Goal: Check status: Check status

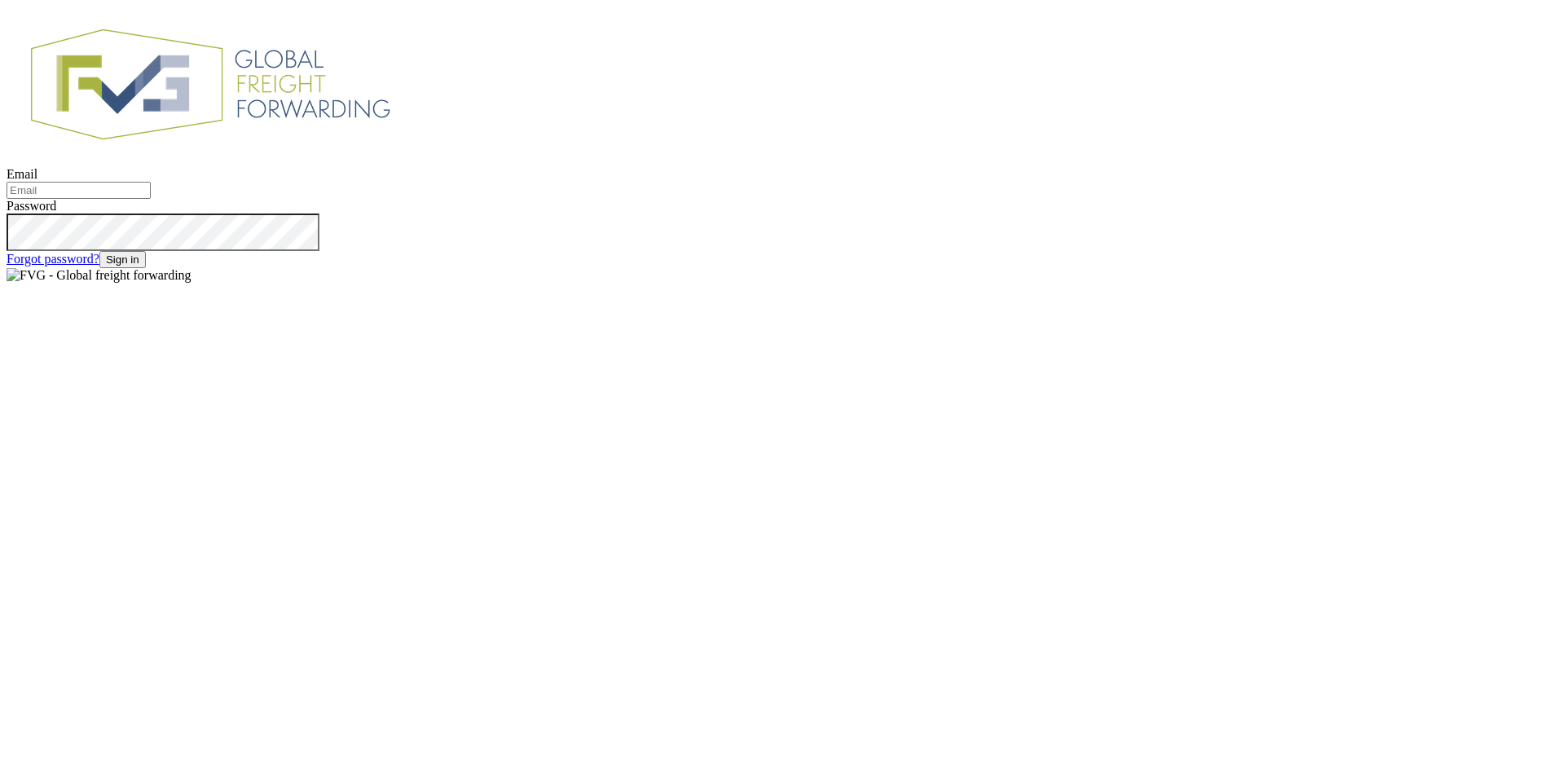
type input "[EMAIL_ADDRESS][DOMAIN_NAME]"
click at [146, 268] on button "Sign in" at bounding box center [123, 259] width 46 height 17
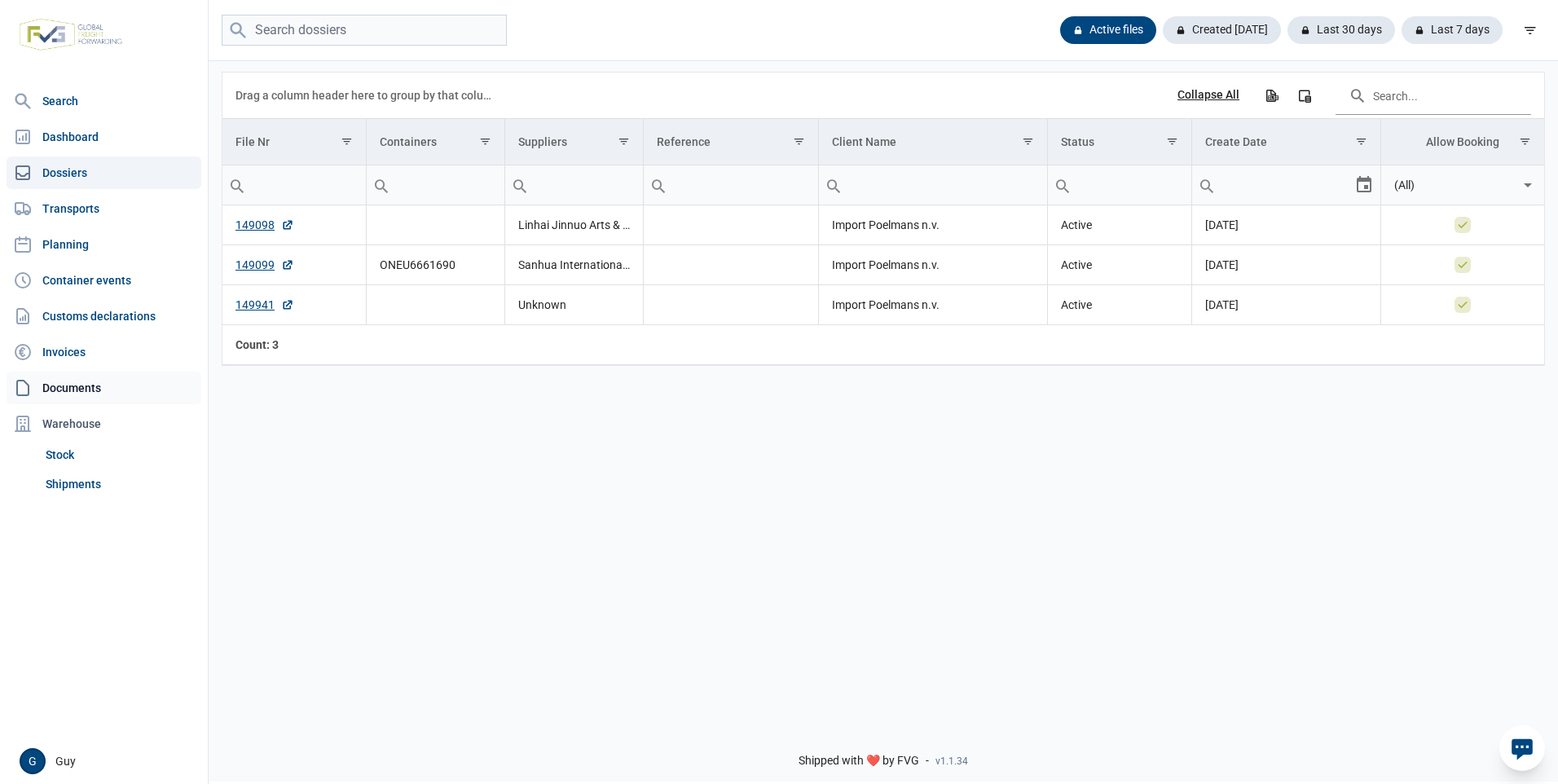
click at [85, 385] on link "Documents" at bounding box center [103, 387] width 195 height 33
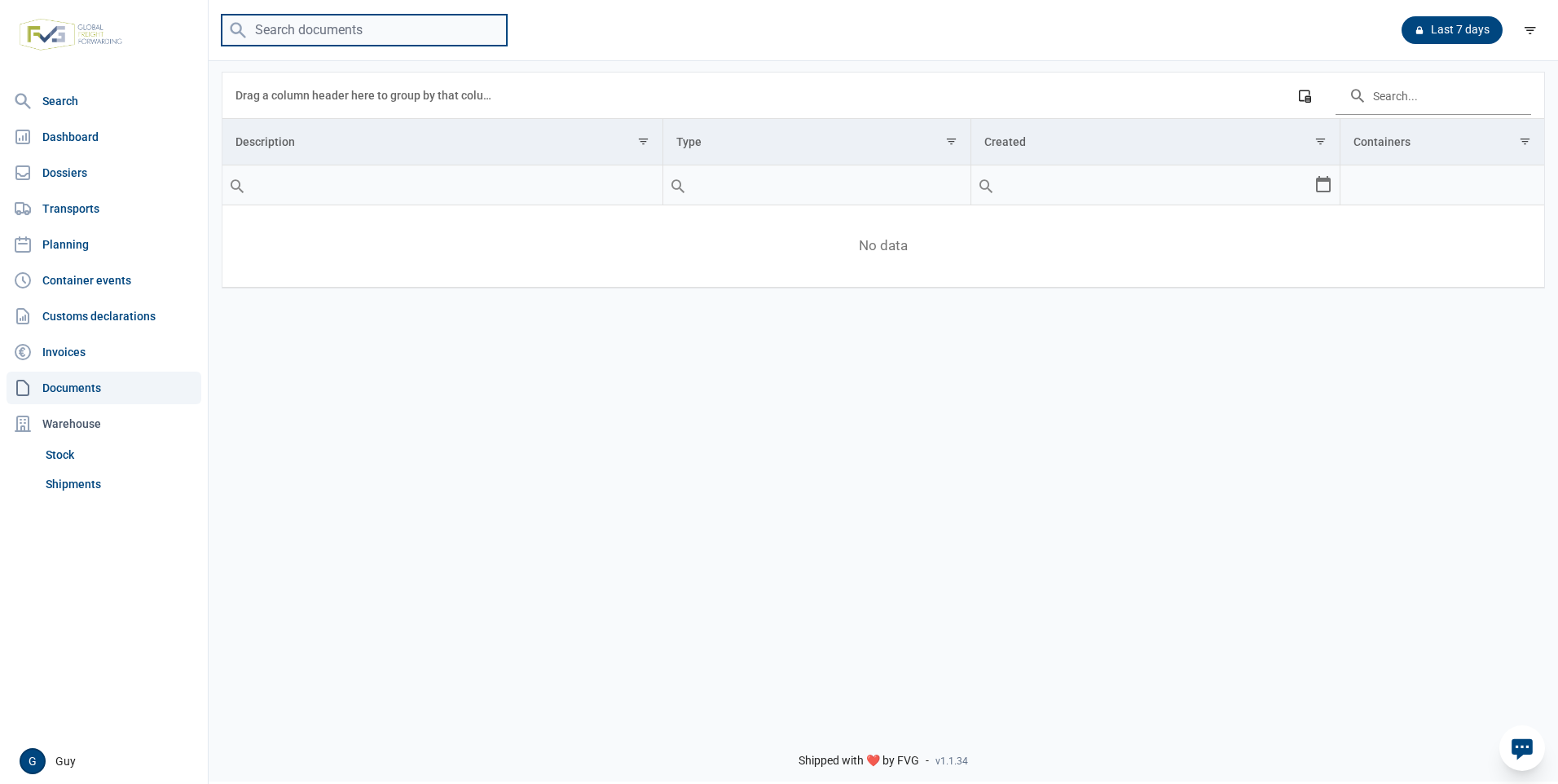
click at [265, 30] on input "search" at bounding box center [364, 30] width 285 height 32
type input "zhejiang hengfeng"
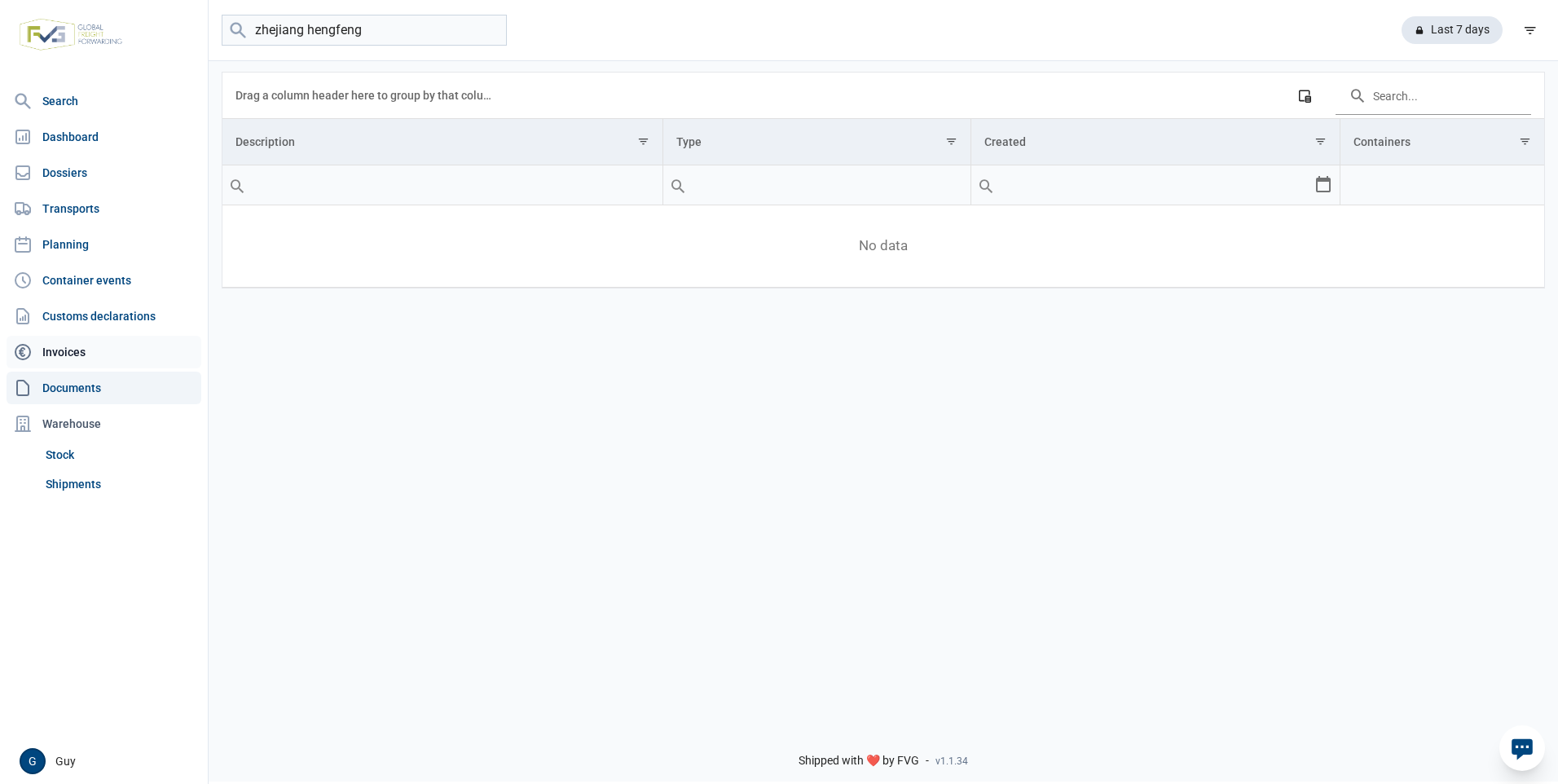
click at [64, 349] on link "Invoices" at bounding box center [103, 352] width 195 height 33
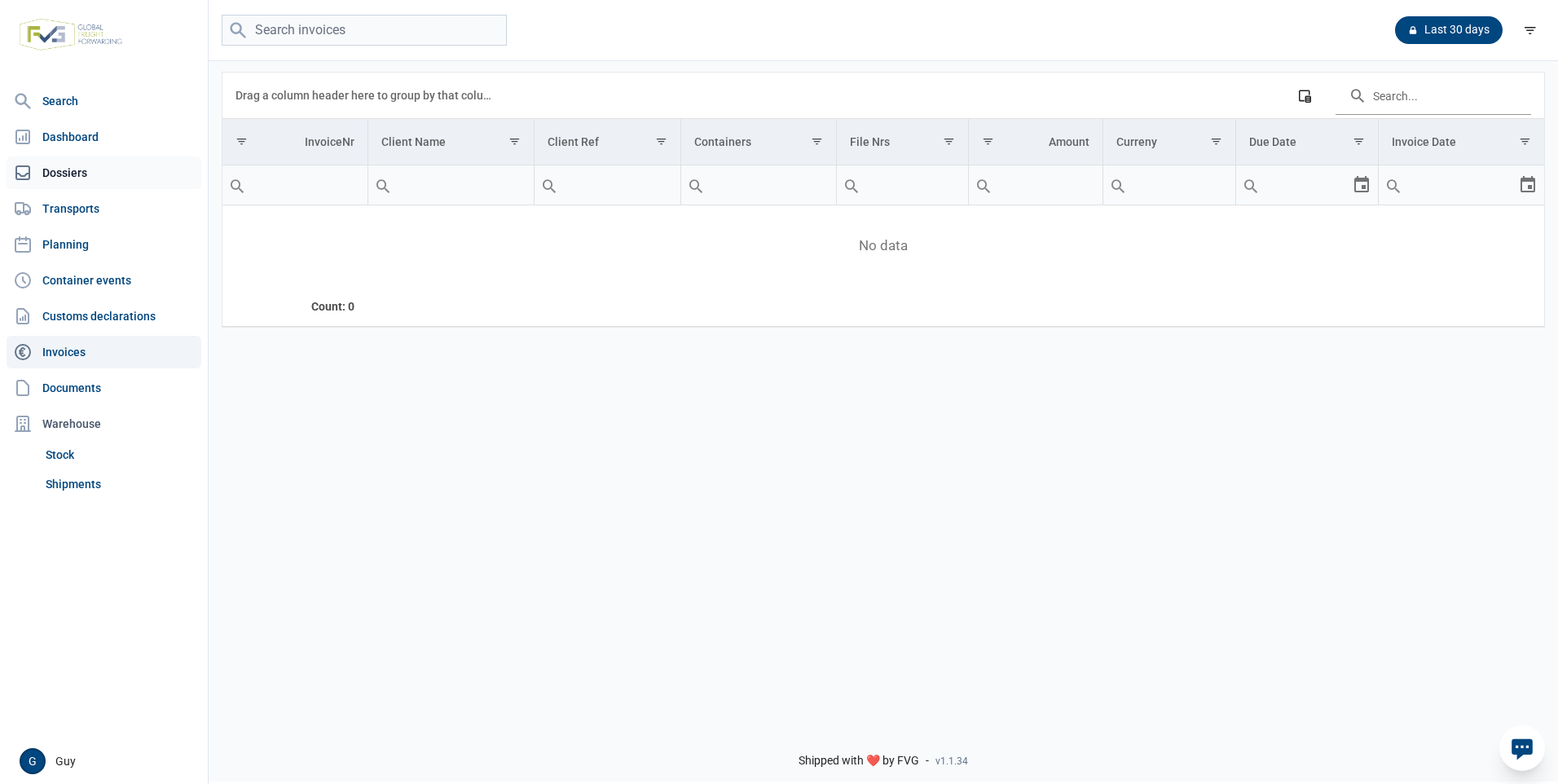
click at [68, 174] on link "Dossiers" at bounding box center [103, 173] width 195 height 33
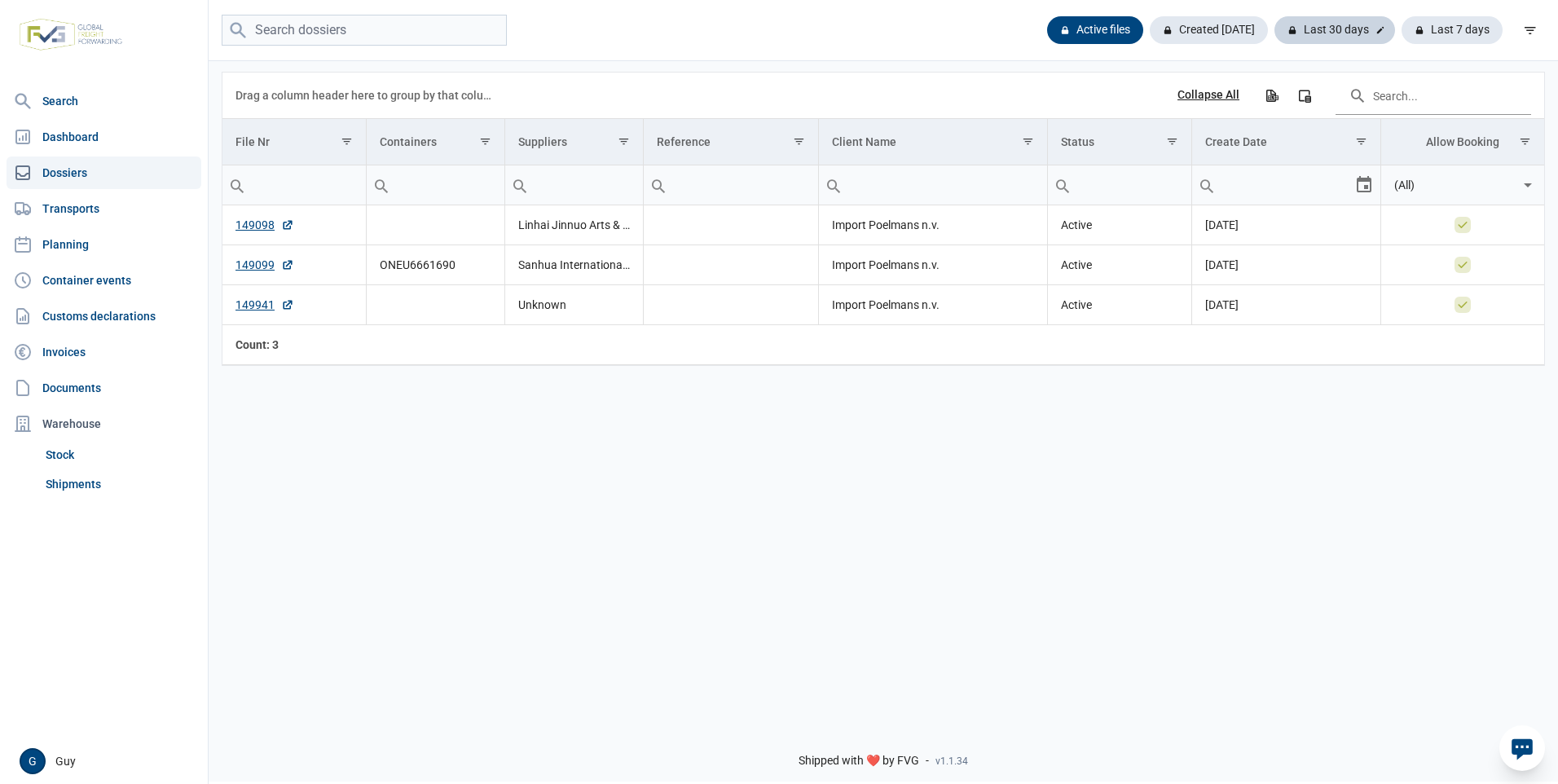
click at [1402, 26] on div "Last 30 days" at bounding box center [1453, 29] width 101 height 28
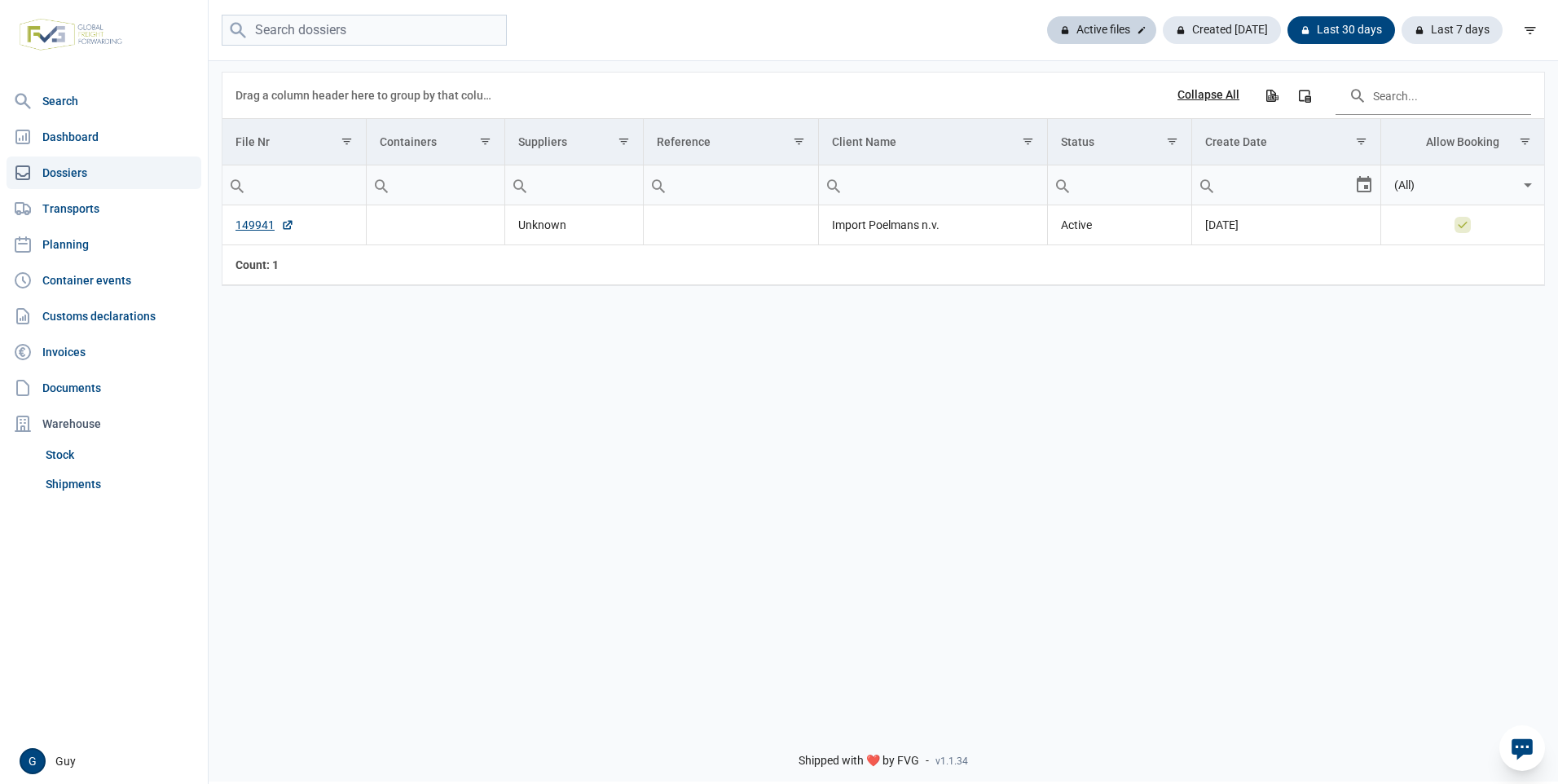
click at [1163, 28] on div "Active files" at bounding box center [1221, 29] width 118 height 28
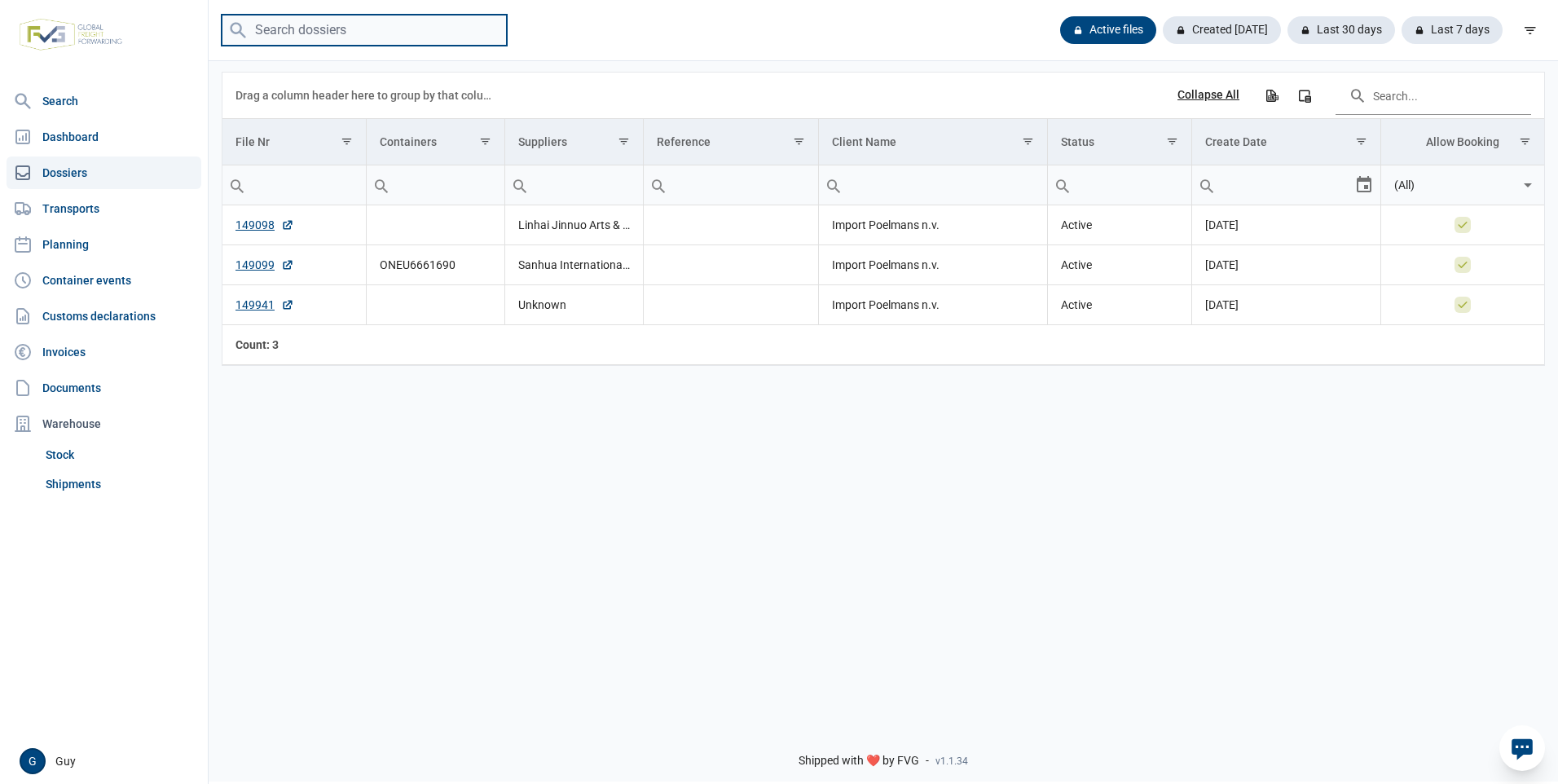
click at [272, 34] on input "search" at bounding box center [364, 30] width 285 height 32
type input "148841"
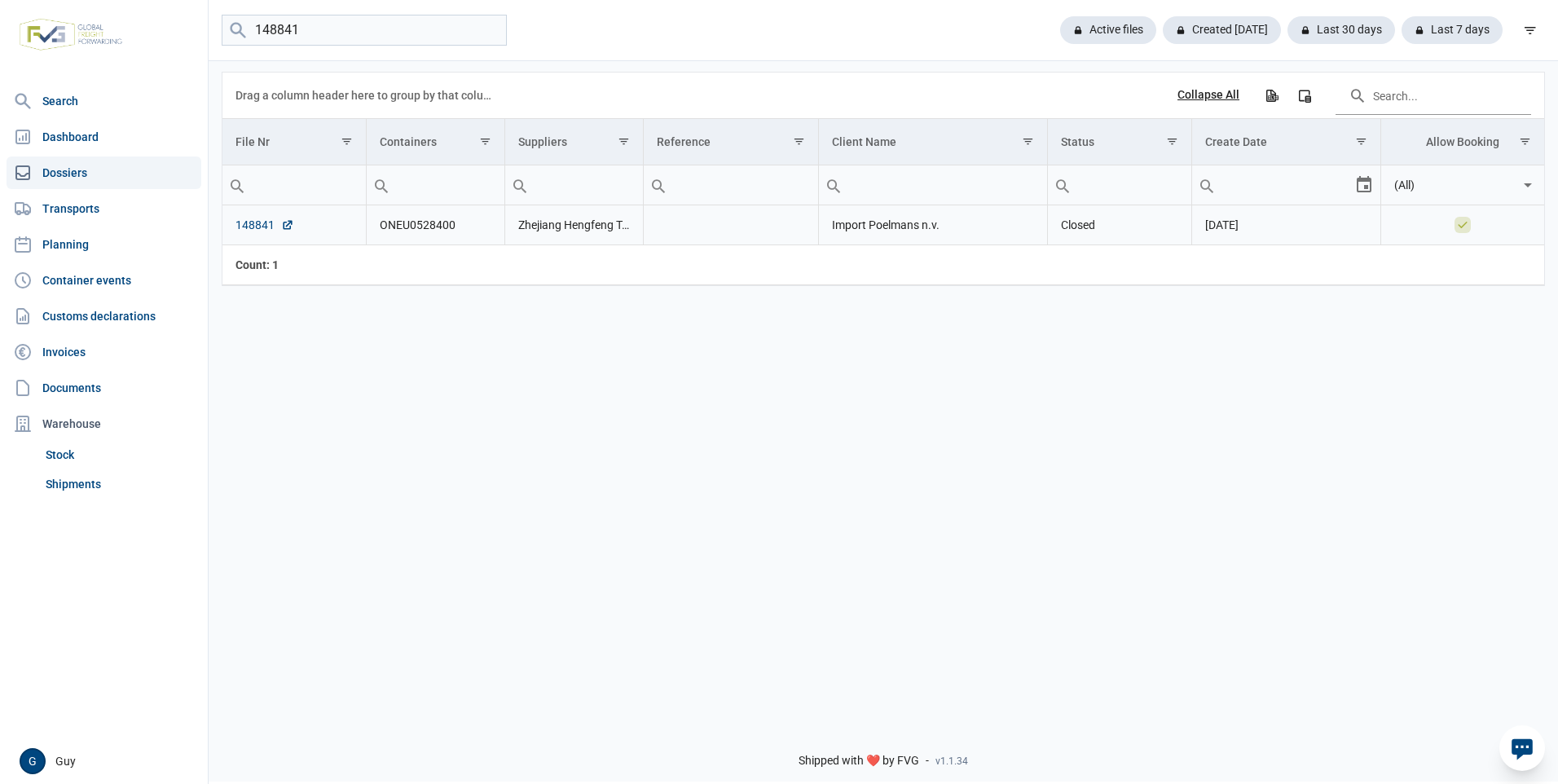
click at [256, 228] on link "148841" at bounding box center [265, 225] width 59 height 16
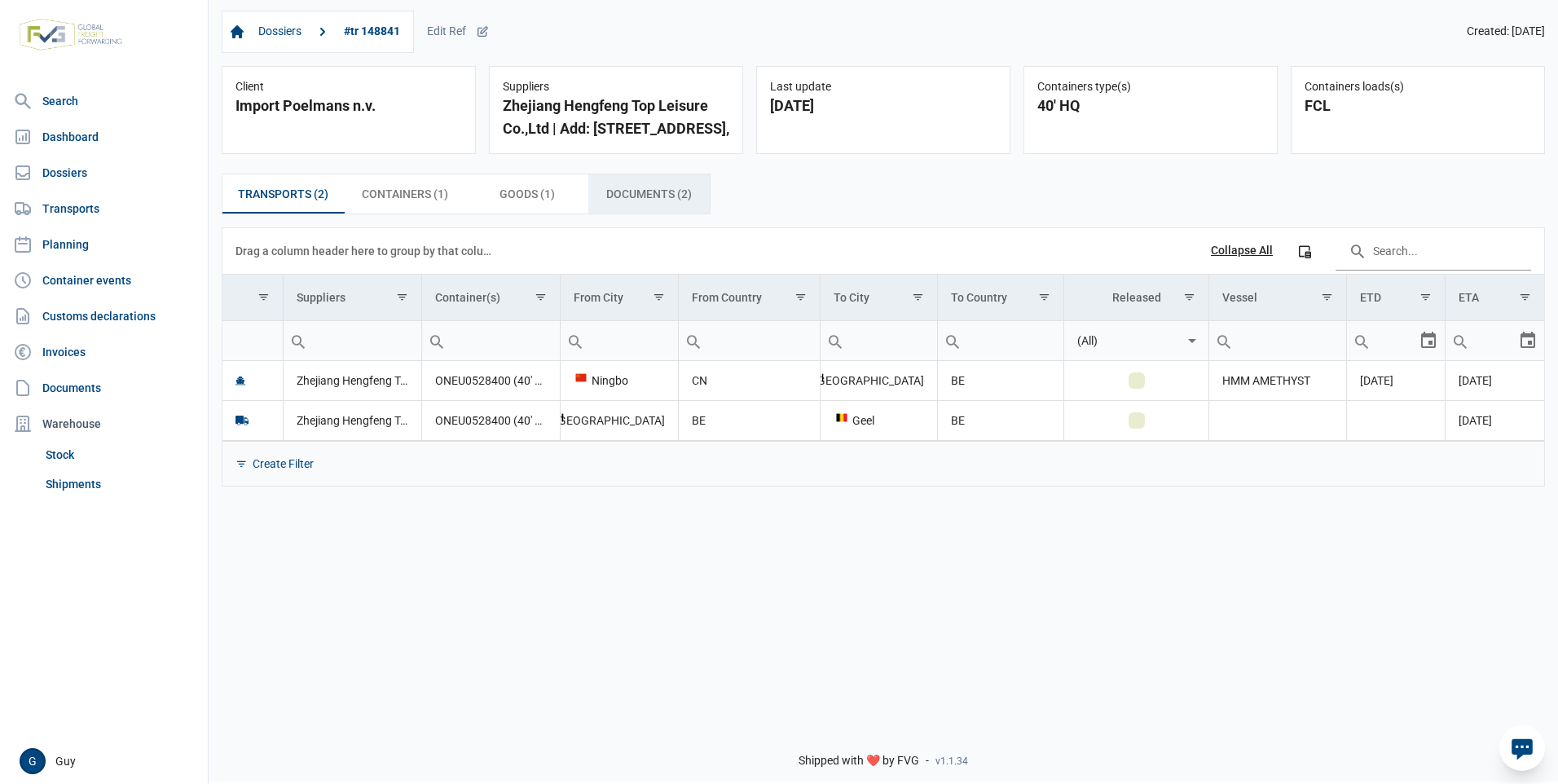
click at [645, 190] on span "Documents (2) Documents (2)" at bounding box center [649, 194] width 85 height 20
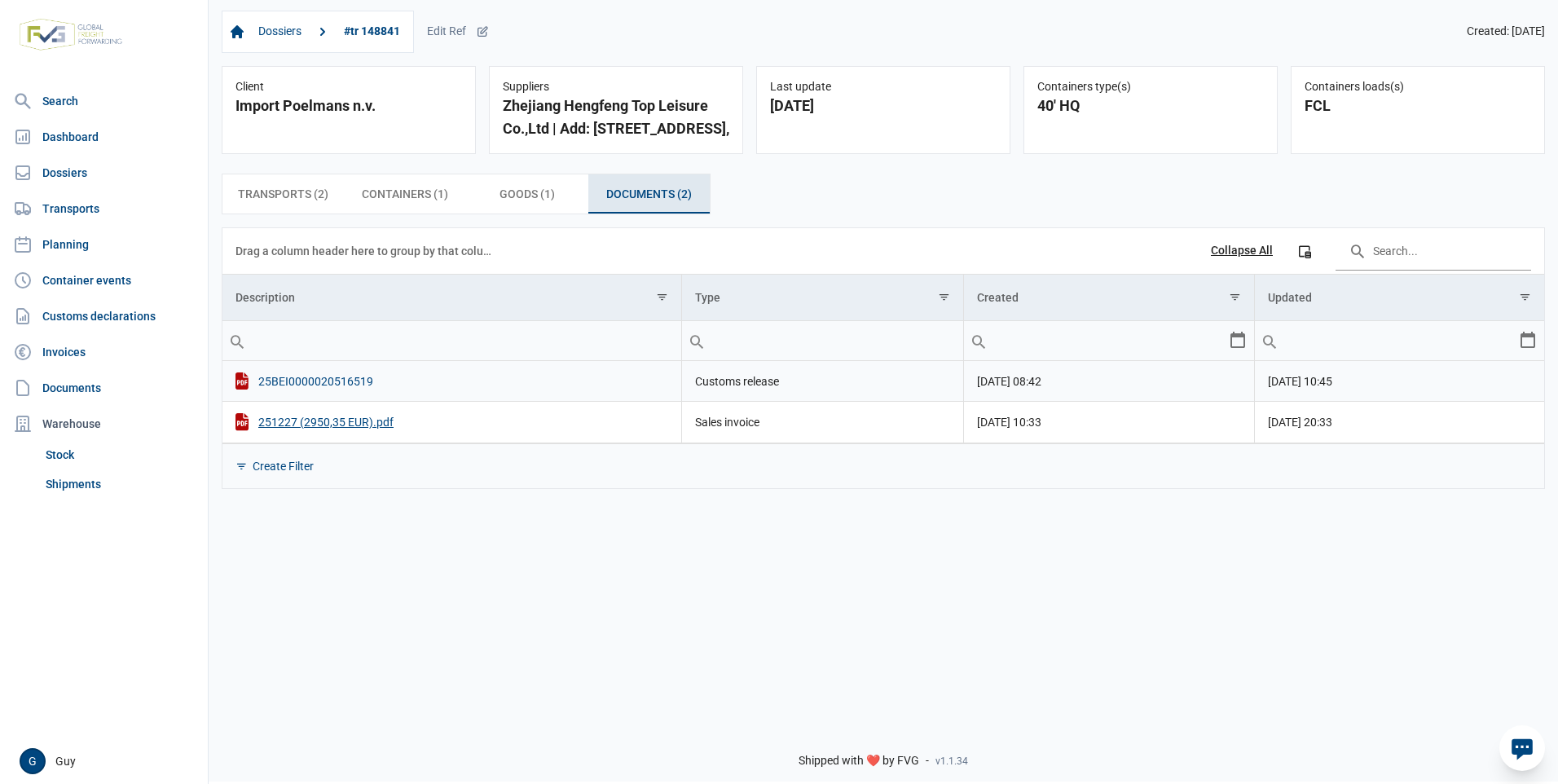
click at [293, 382] on div "25BEI0000020516519" at bounding box center [452, 380] width 433 height 17
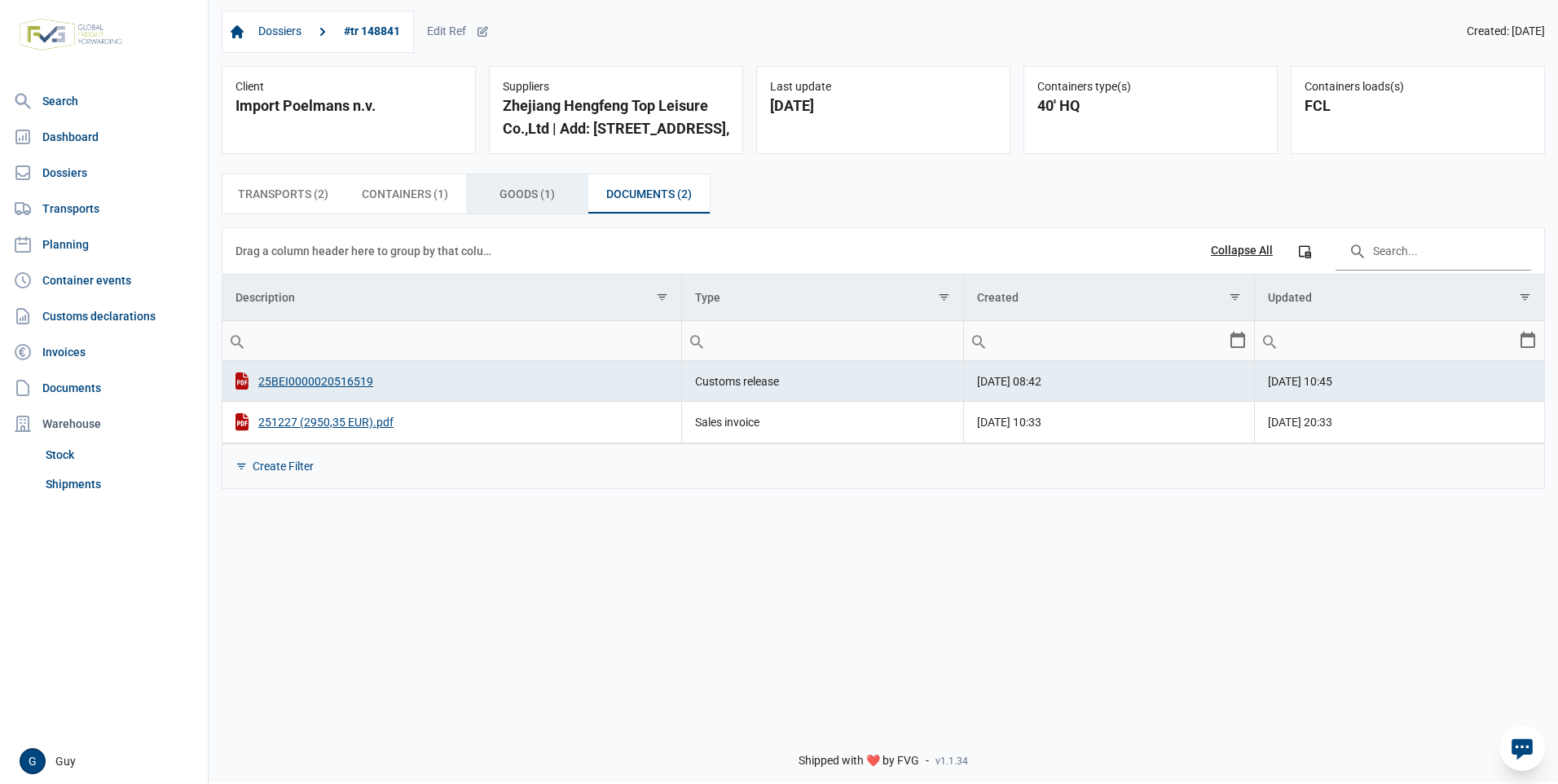
click at [526, 195] on span "Goods (1) Goods (1)" at bounding box center [527, 194] width 55 height 20
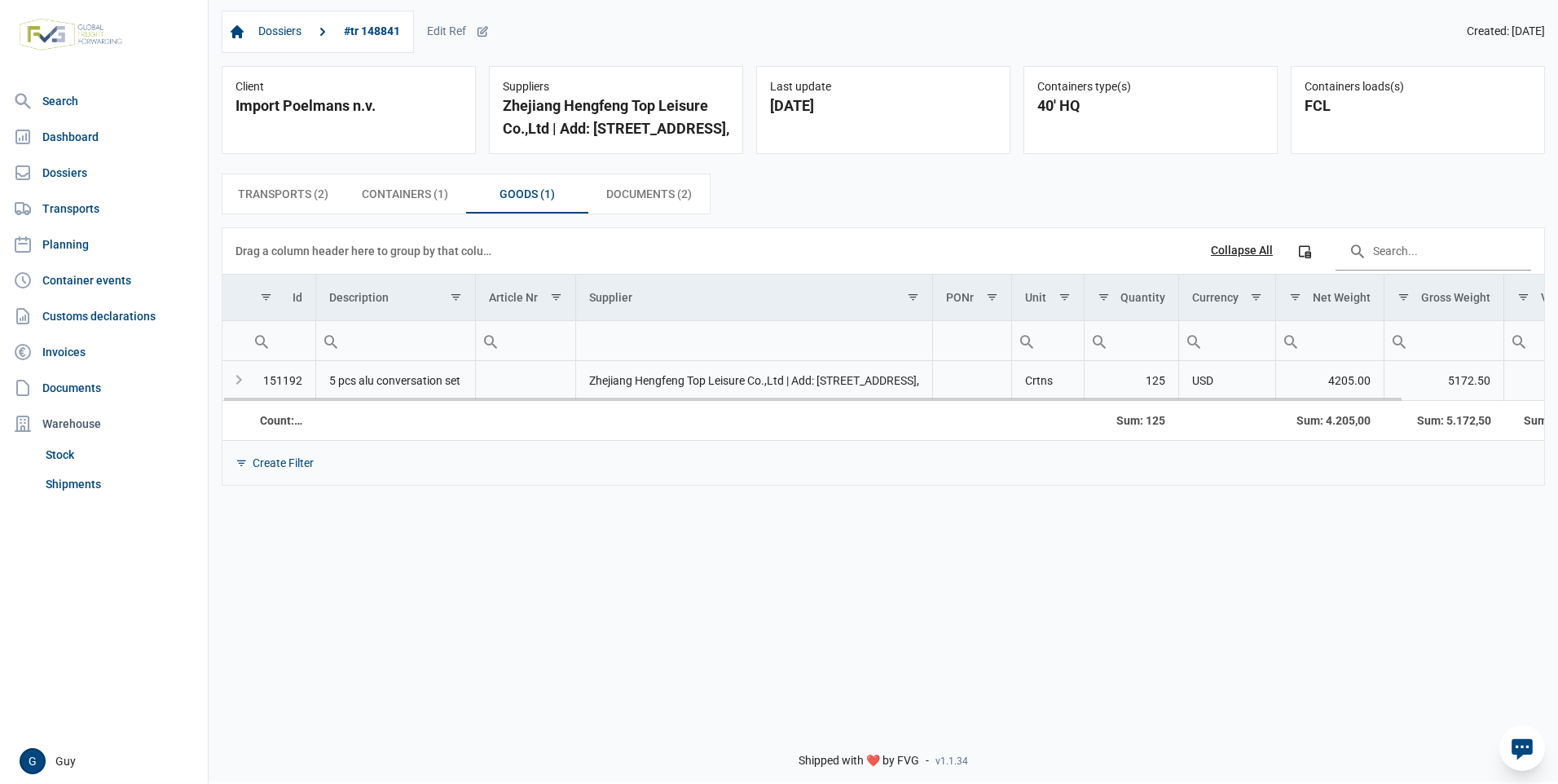
click at [286, 382] on td "151192" at bounding box center [281, 381] width 69 height 40
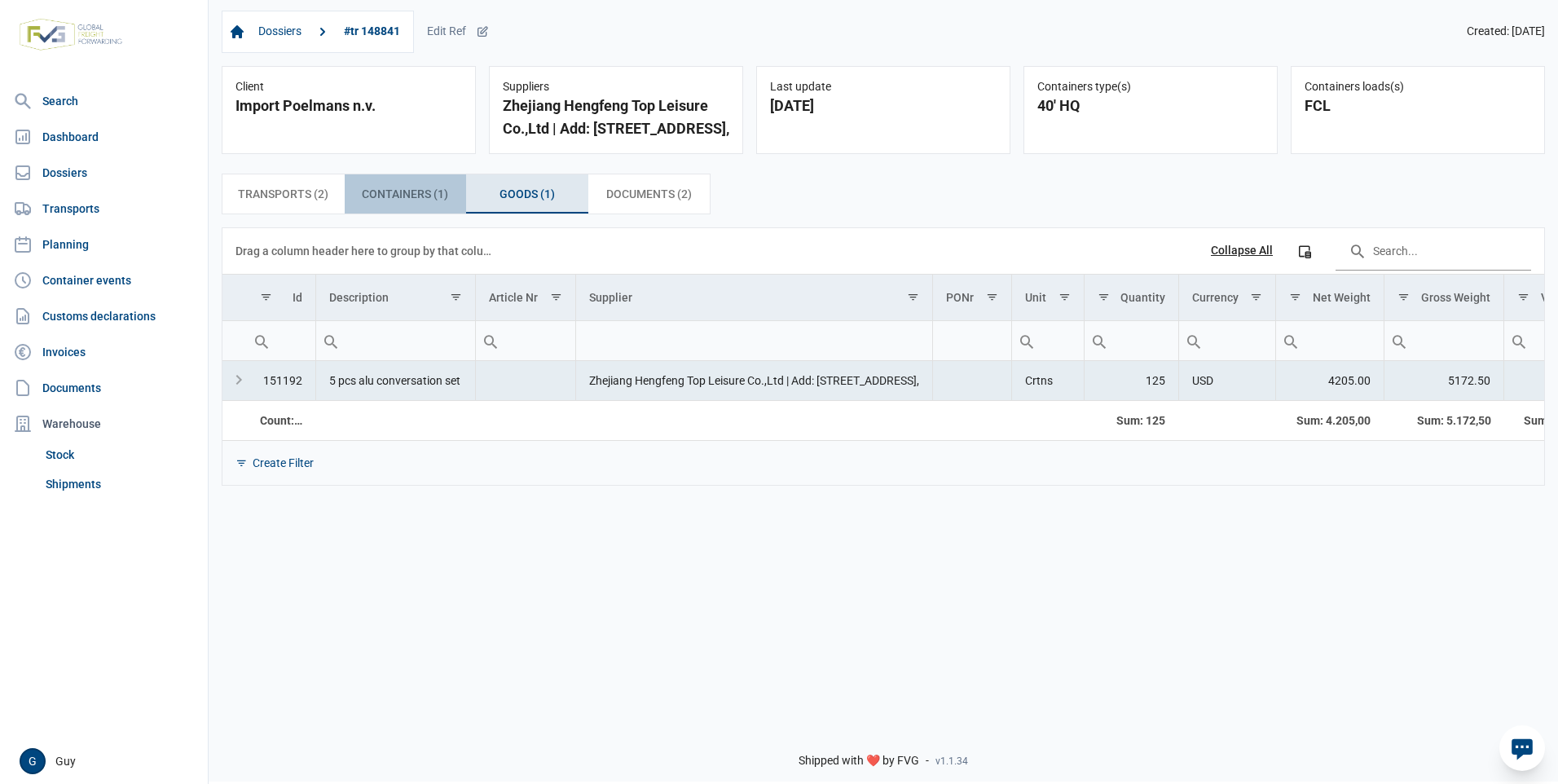
click at [425, 195] on span "Containers (1) Containers (1)" at bounding box center [404, 194] width 86 height 20
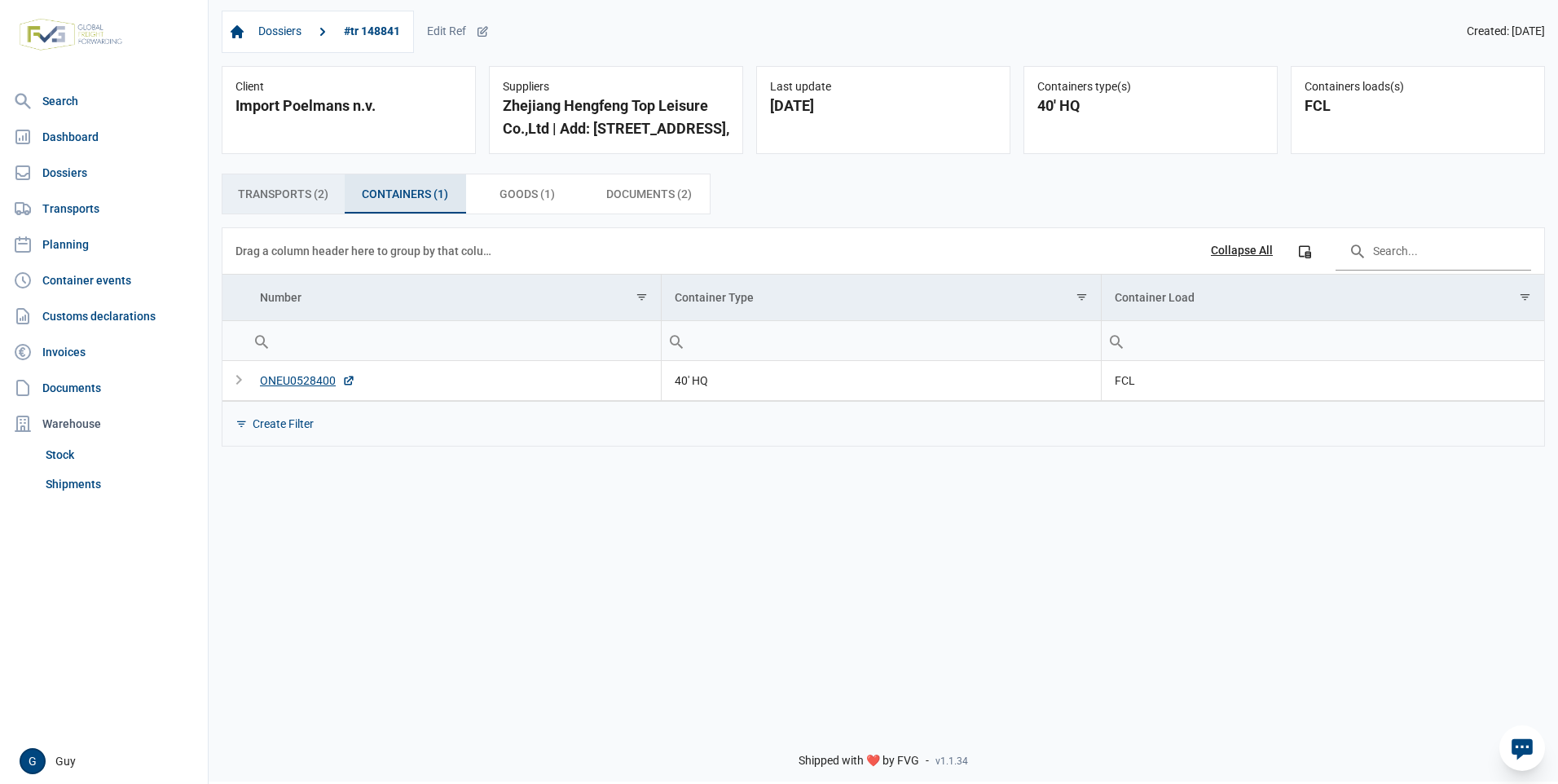
click at [284, 194] on span "Transports (2) Transports (2)" at bounding box center [283, 194] width 91 height 20
